Goal: Transaction & Acquisition: Purchase product/service

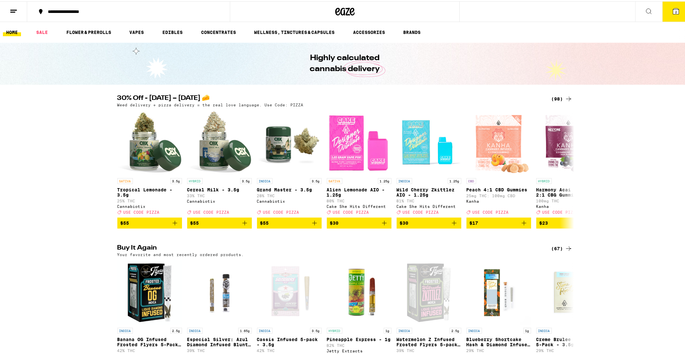
click at [566, 101] on icon at bounding box center [569, 98] width 8 height 8
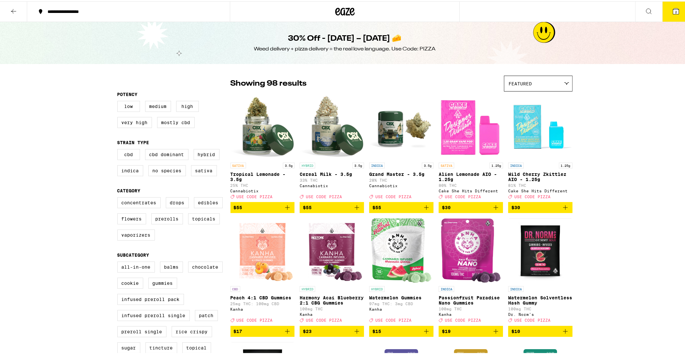
click at [567, 95] on img "Open page for Wild Cherry Zkittlez AIO - 1.25g from Cake She Hits Different" at bounding box center [540, 125] width 64 height 65
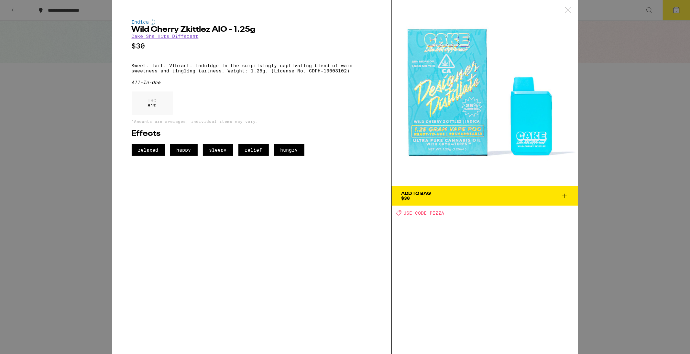
click at [569, 8] on icon at bounding box center [567, 9] width 5 height 5
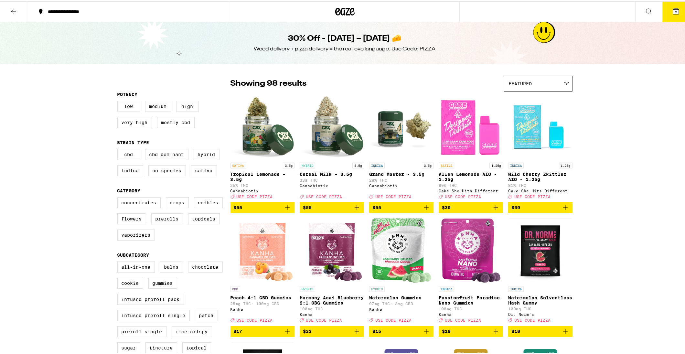
click at [164, 223] on label "Prerolls" at bounding box center [167, 217] width 32 height 11
click at [119, 197] on input "Prerolls" at bounding box center [119, 197] width 0 height 0
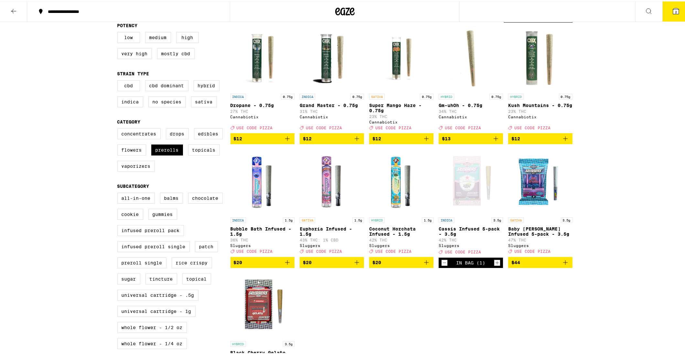
scroll to position [68, 0]
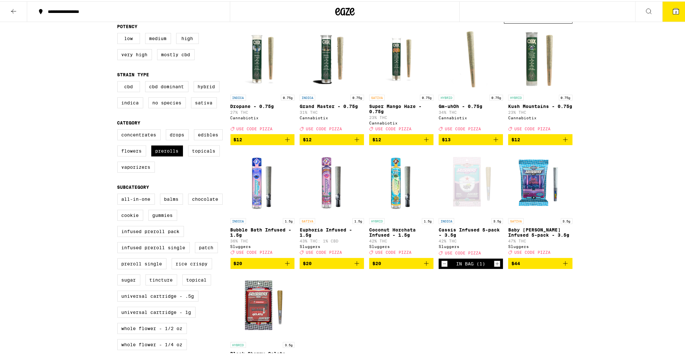
click at [287, 266] on icon "Add to bag" at bounding box center [288, 262] width 8 height 8
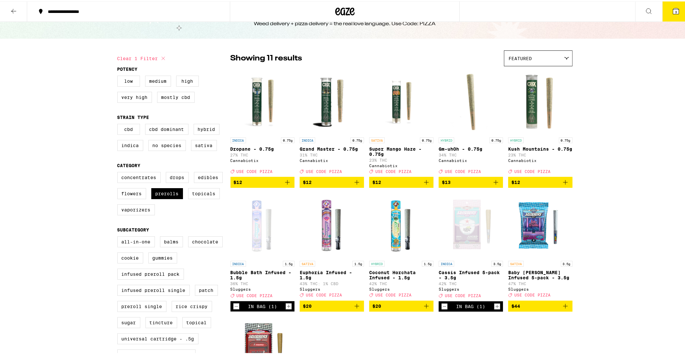
scroll to position [0, 0]
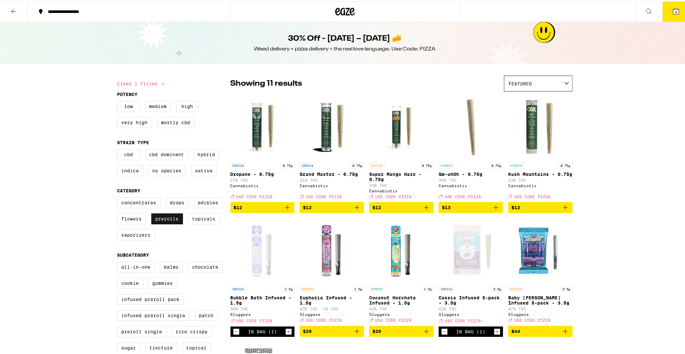
click at [160, 223] on label "Prerolls" at bounding box center [167, 217] width 32 height 11
click at [119, 197] on input "Prerolls" at bounding box center [119, 197] width 0 height 0
checkbox input "false"
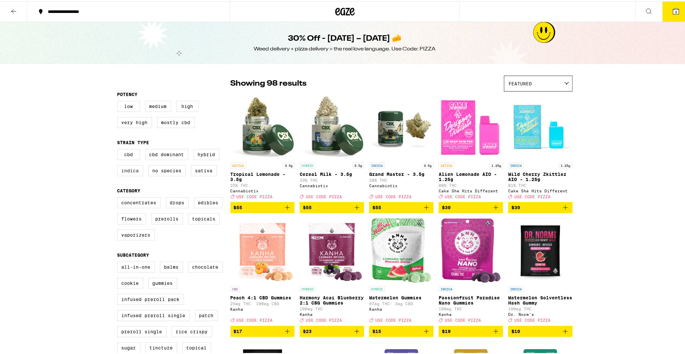
click at [130, 175] on label "Indica" at bounding box center [130, 169] width 26 height 11
click at [119, 149] on input "Indica" at bounding box center [119, 149] width 0 height 0
checkbox input "true"
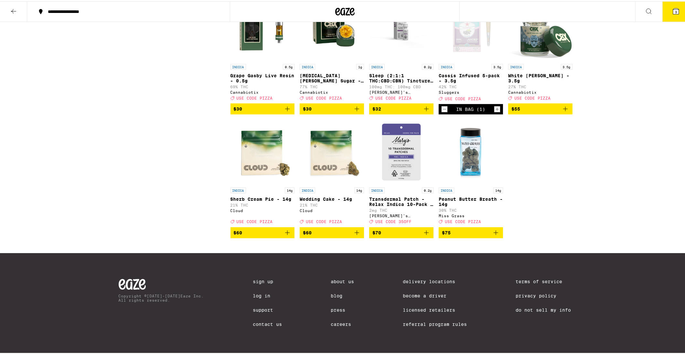
scroll to position [516, 0]
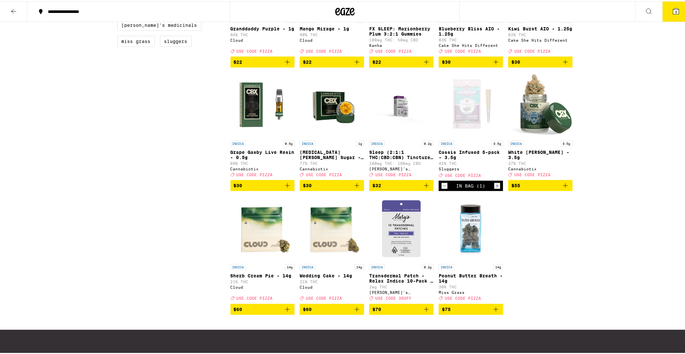
click at [286, 188] on icon "Add to bag" at bounding box center [288, 184] width 8 height 8
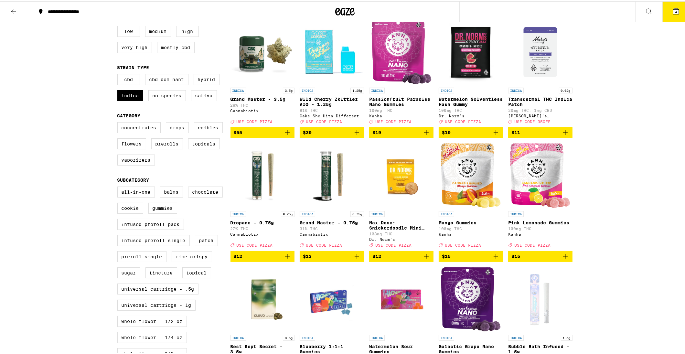
scroll to position [0, 0]
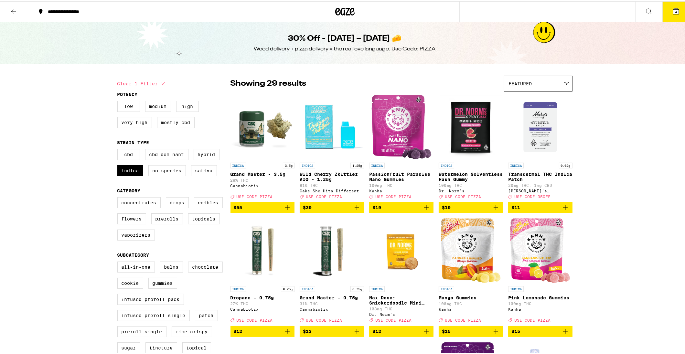
click at [680, 5] on button "4" at bounding box center [675, 10] width 27 height 20
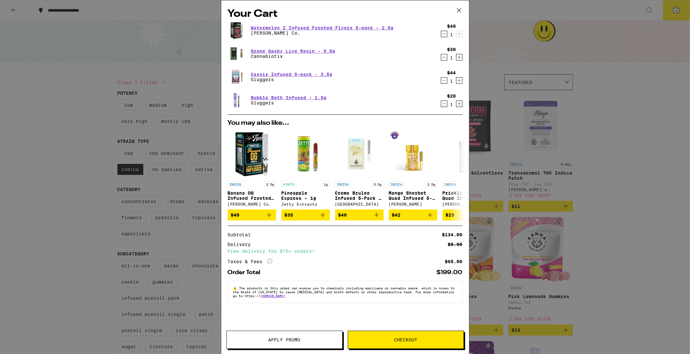
click at [422, 340] on span "Checkout" at bounding box center [405, 340] width 115 height 5
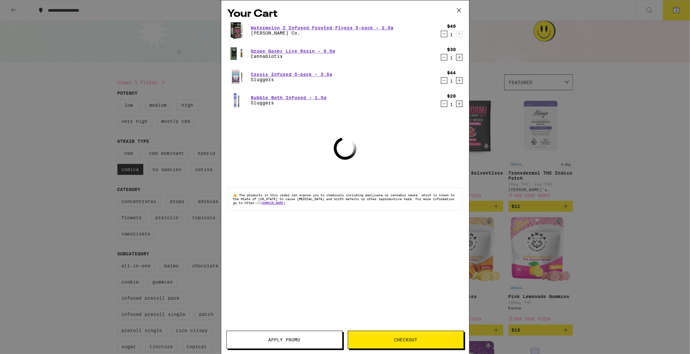
click at [264, 336] on button "Apply Promo" at bounding box center [284, 340] width 116 height 18
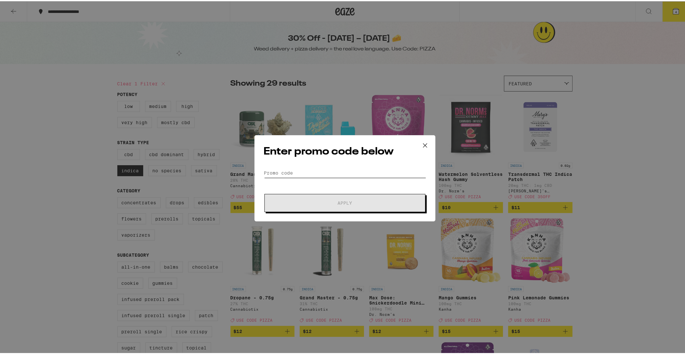
click at [286, 171] on input "Promo Code" at bounding box center [345, 172] width 162 height 10
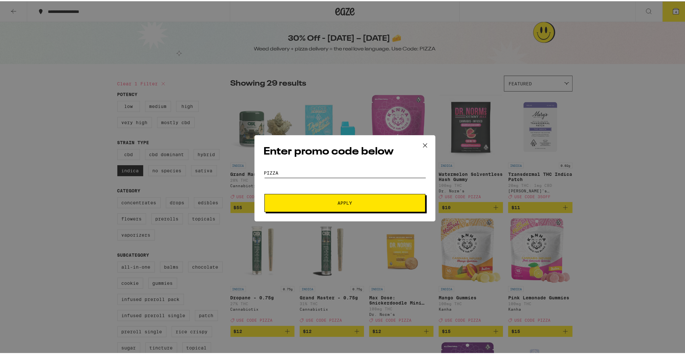
type input "pizza"
click at [264, 193] on button "Apply" at bounding box center [344, 202] width 161 height 18
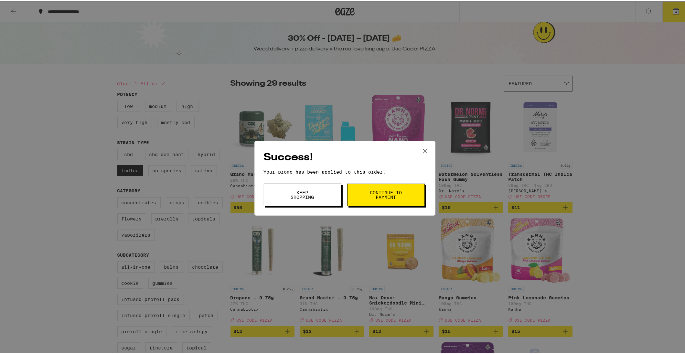
click at [361, 191] on button "Continue to payment" at bounding box center [386, 193] width 78 height 23
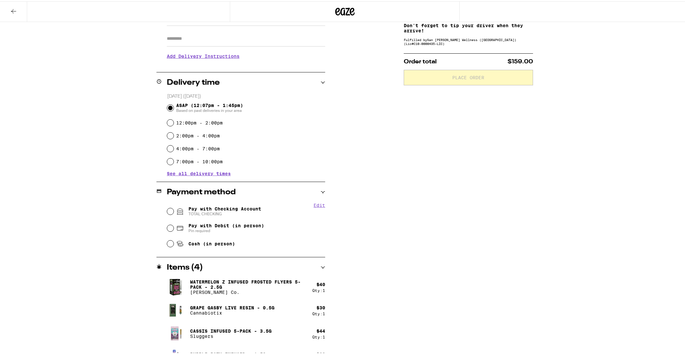
scroll to position [125, 0]
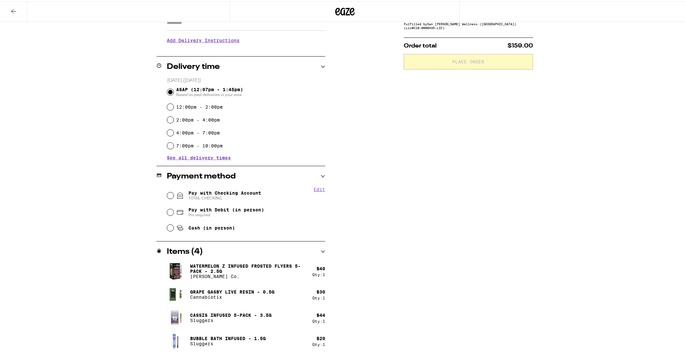
drag, startPoint x: 177, startPoint y: 187, endPoint x: 176, endPoint y: 190, distance: 4.0
click at [177, 187] on div "Pay with Checking Account TOTAL CHECKING" at bounding box center [246, 194] width 158 height 17
click at [169, 195] on input "Pay with Checking Account TOTAL CHECKING" at bounding box center [170, 194] width 6 height 6
radio input "true"
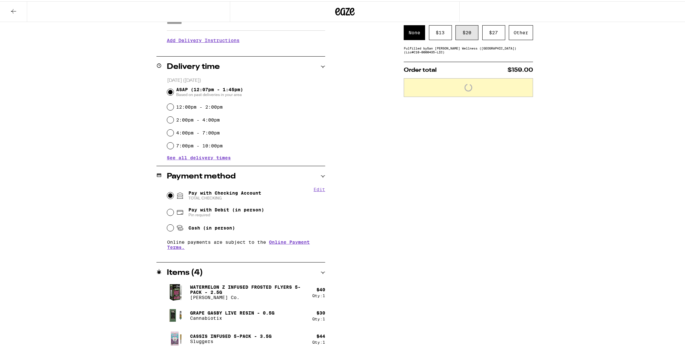
click at [458, 37] on div "$ 20" at bounding box center [467, 31] width 23 height 15
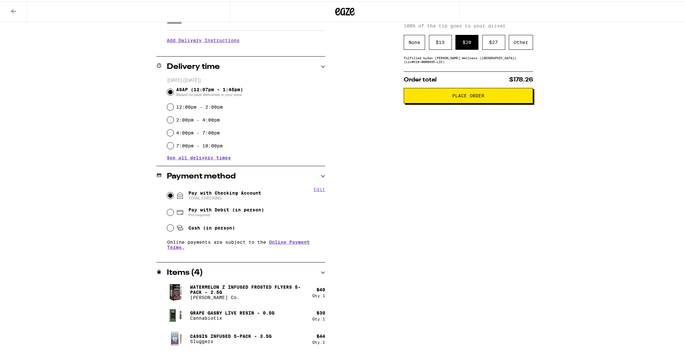
click at [466, 97] on span "Place Order" at bounding box center [469, 94] width 32 height 5
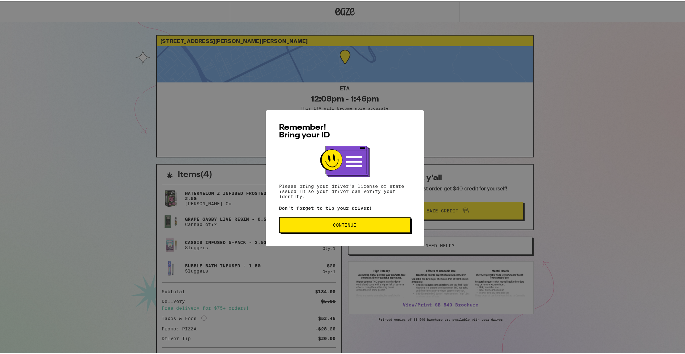
click at [334, 222] on span "Continue" at bounding box center [344, 223] width 23 height 5
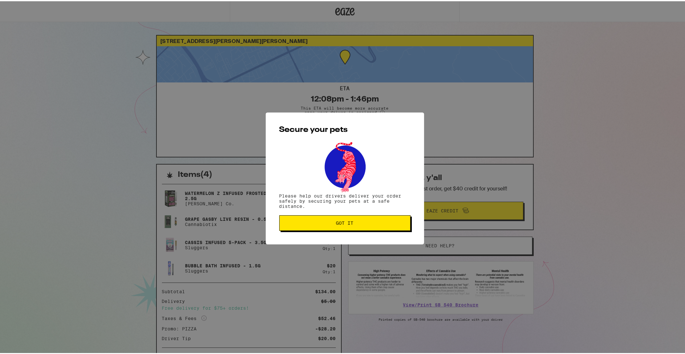
click at [359, 218] on button "Got it" at bounding box center [344, 222] width 131 height 16
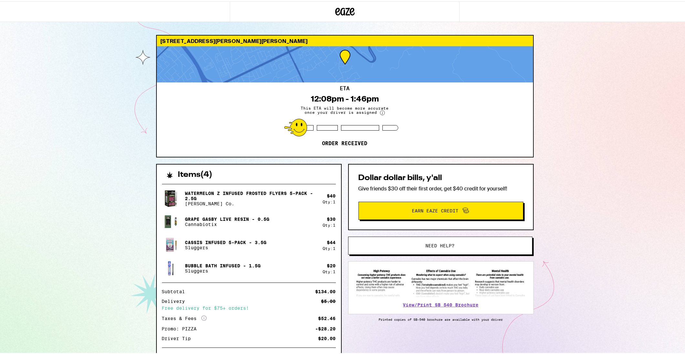
click at [43, 81] on div "[STREET_ADDRESS][PERSON_NAME][PERSON_NAME] 12:08pm - 1:46pm This ETA will becom…" at bounding box center [345, 195] width 690 height 391
click at [119, 112] on div "[STREET_ADDRESS][PERSON_NAME][PERSON_NAME] 12:08pm - 1:46pm This ETA will becom…" at bounding box center [345, 195] width 690 height 391
